Goal: Task Accomplishment & Management: Use online tool/utility

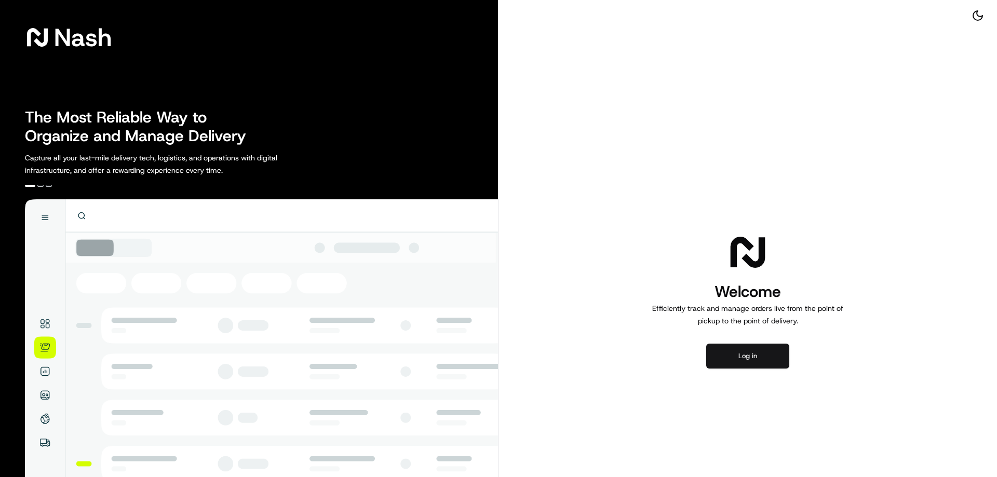
click at [750, 363] on button "Log in" at bounding box center [747, 356] width 83 height 25
